Goal: Task Accomplishment & Management: Use online tool/utility

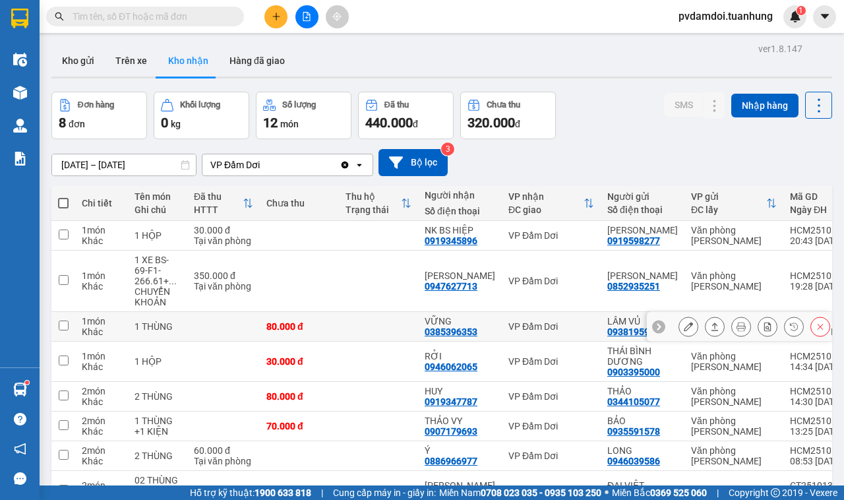
scroll to position [97, 0]
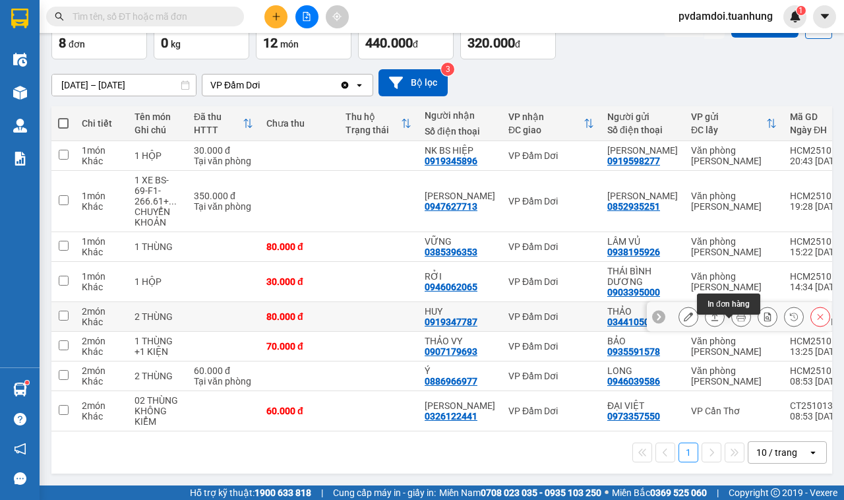
click at [707, 308] on button at bounding box center [715, 316] width 18 height 23
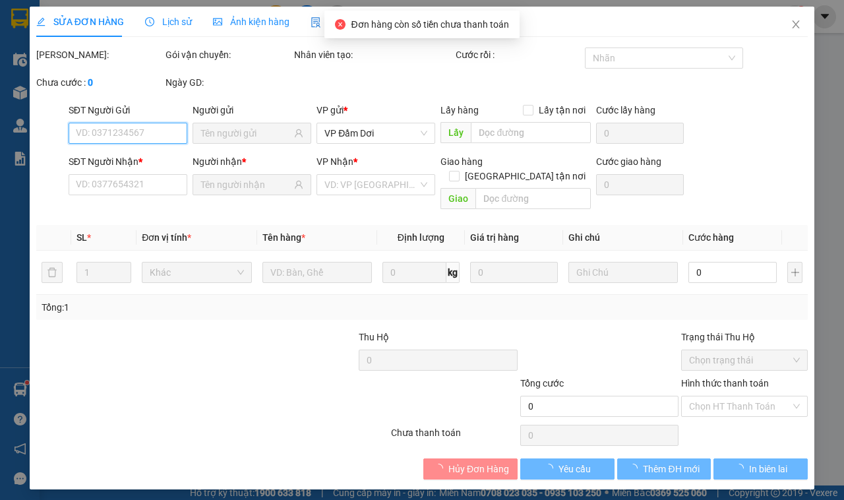
type input "0344105077"
type input "THẢO"
type input "0919347787"
type input "HUY"
type input "80.000"
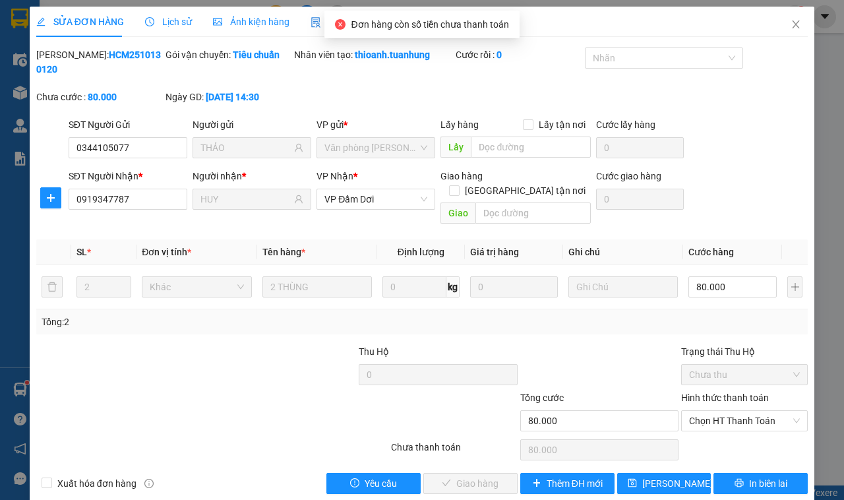
click at [733, 392] on label "Hình thức thanh toán" at bounding box center [725, 397] width 88 height 11
click at [733, 411] on input "Hình thức thanh toán" at bounding box center [740, 421] width 102 height 20
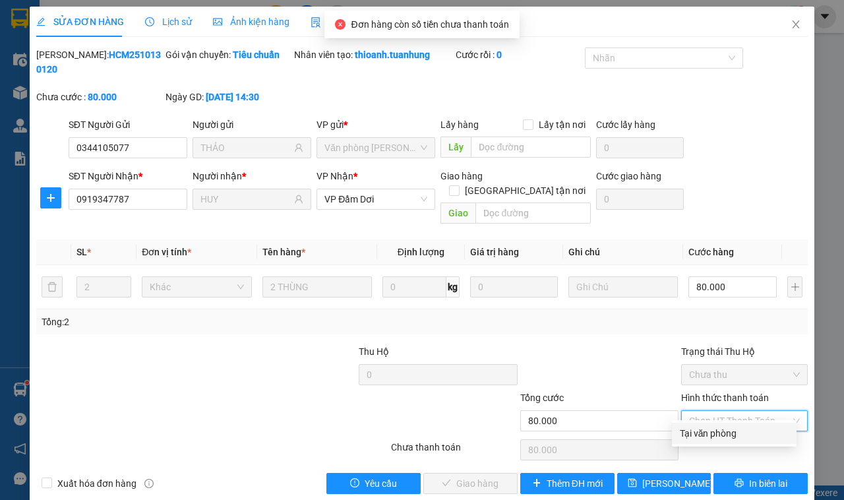
click at [717, 427] on div "Tại văn phòng" at bounding box center [734, 433] width 109 height 15
type input "0"
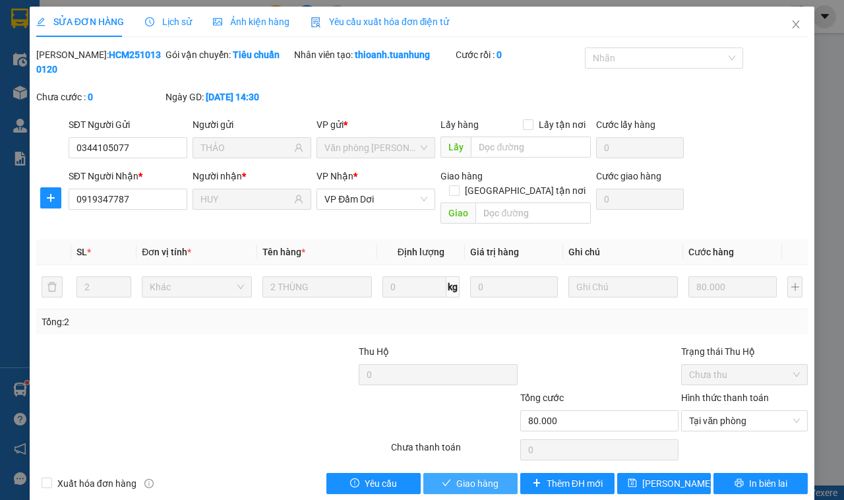
click at [486, 473] on button "Giao hàng" at bounding box center [470, 483] width 94 height 21
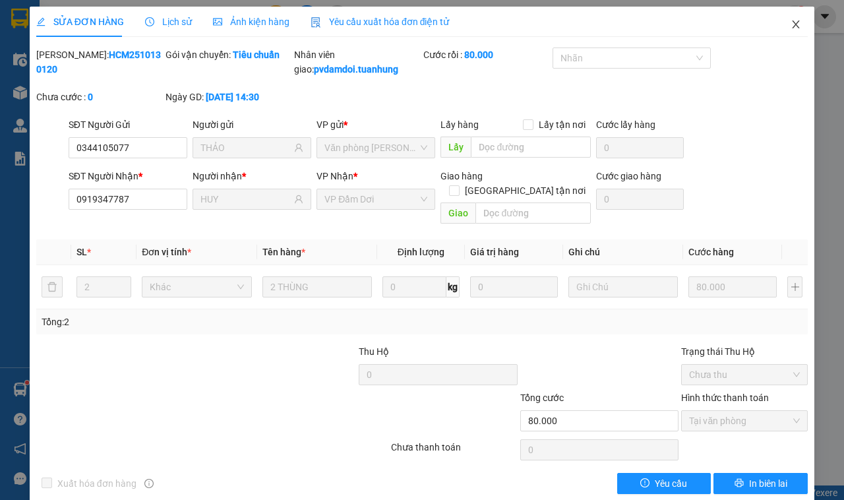
click at [791, 22] on icon "close" at bounding box center [796, 24] width 11 height 11
